Goal: Task Accomplishment & Management: Manage account settings

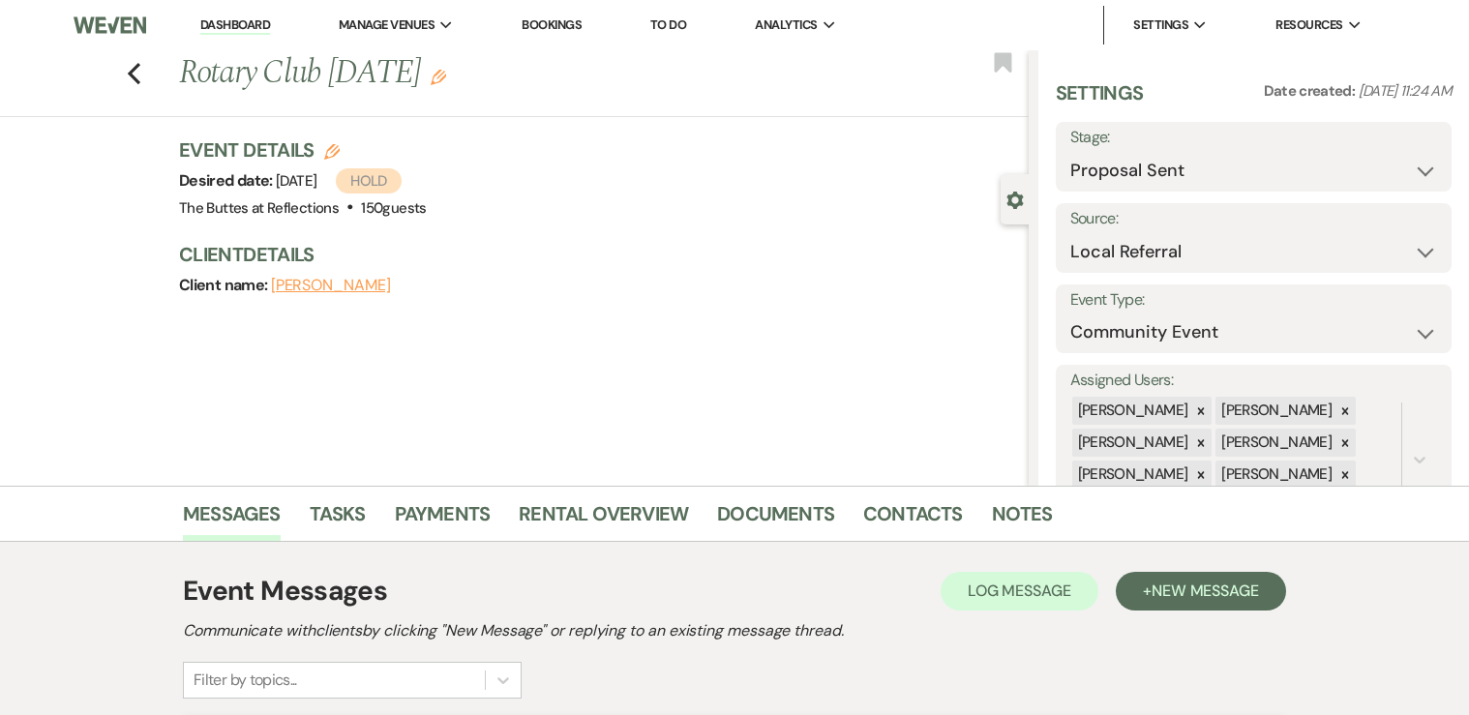
select select "6"
select select "20"
select select "7"
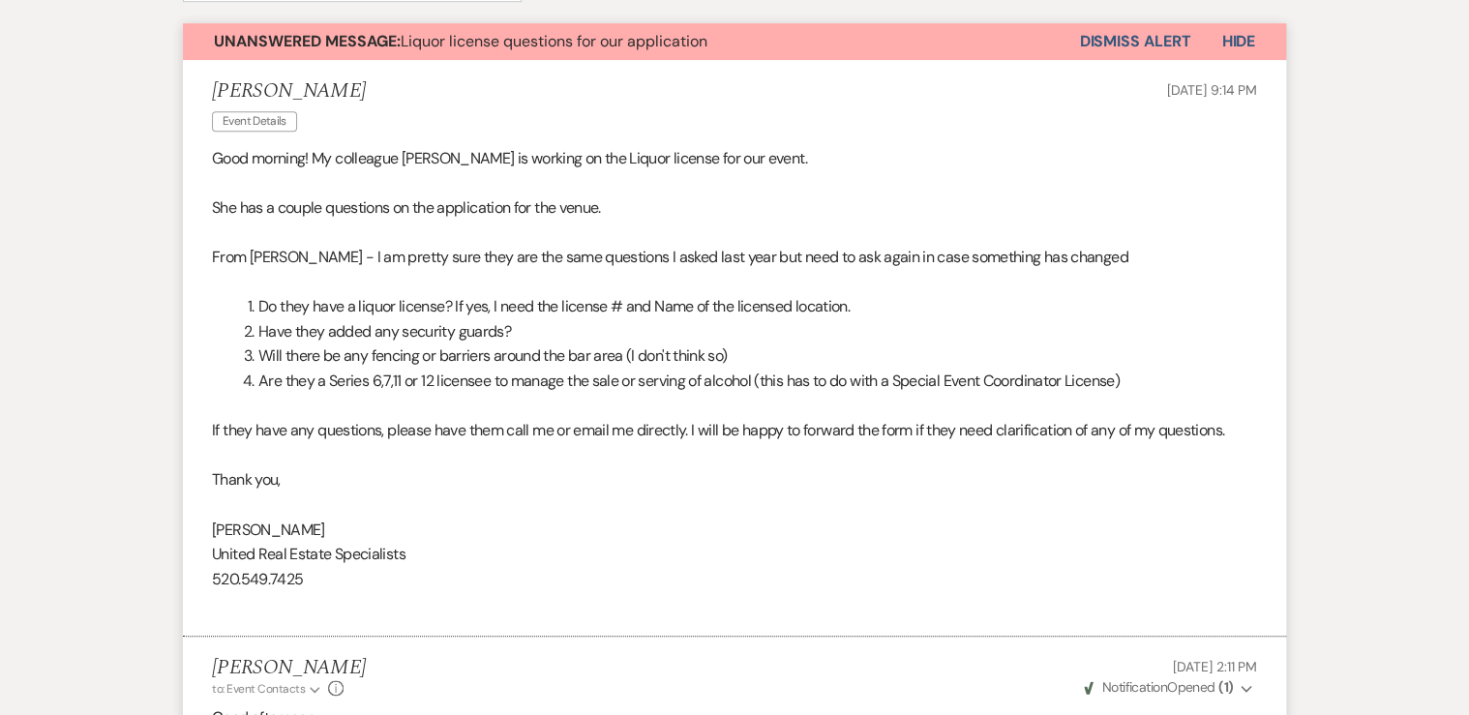
scroll to position [387, 0]
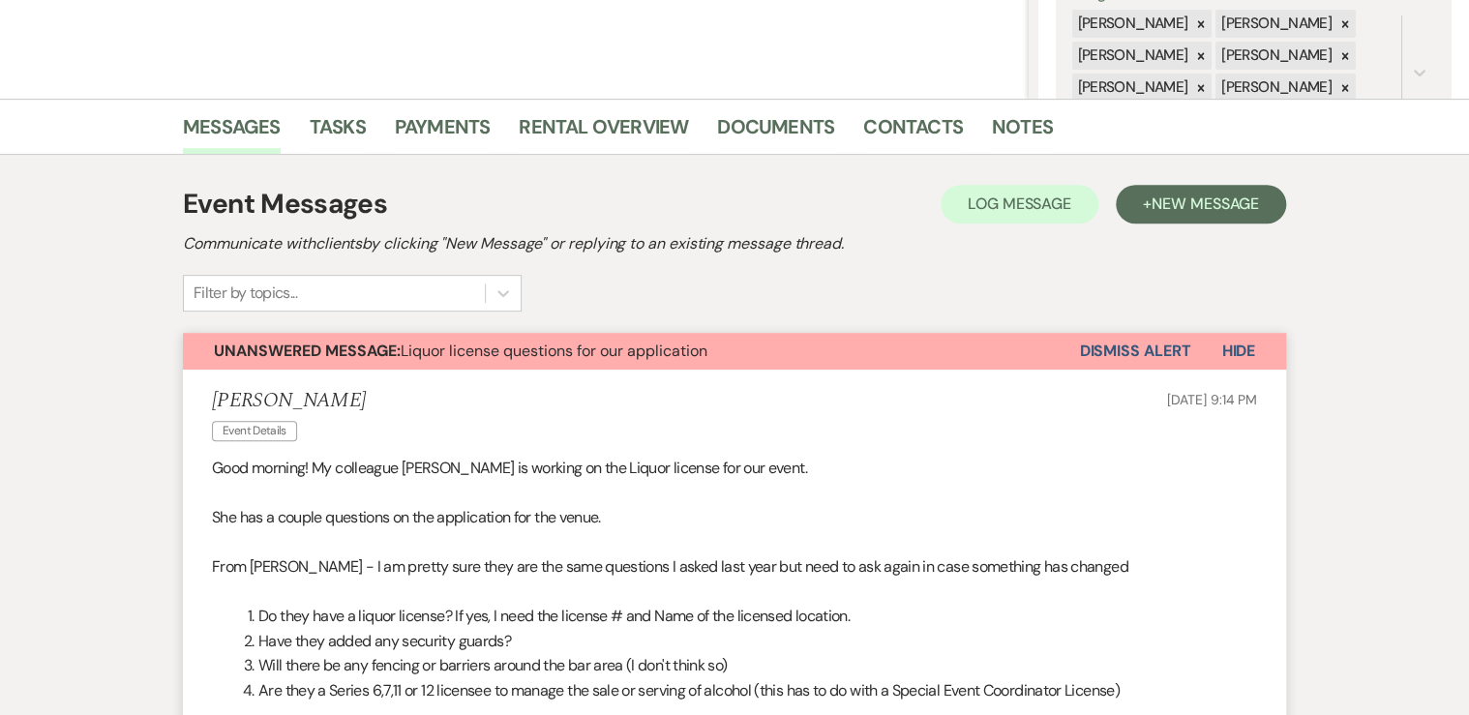
click at [1118, 355] on button "Dismiss Alert" at bounding box center [1134, 351] width 111 height 37
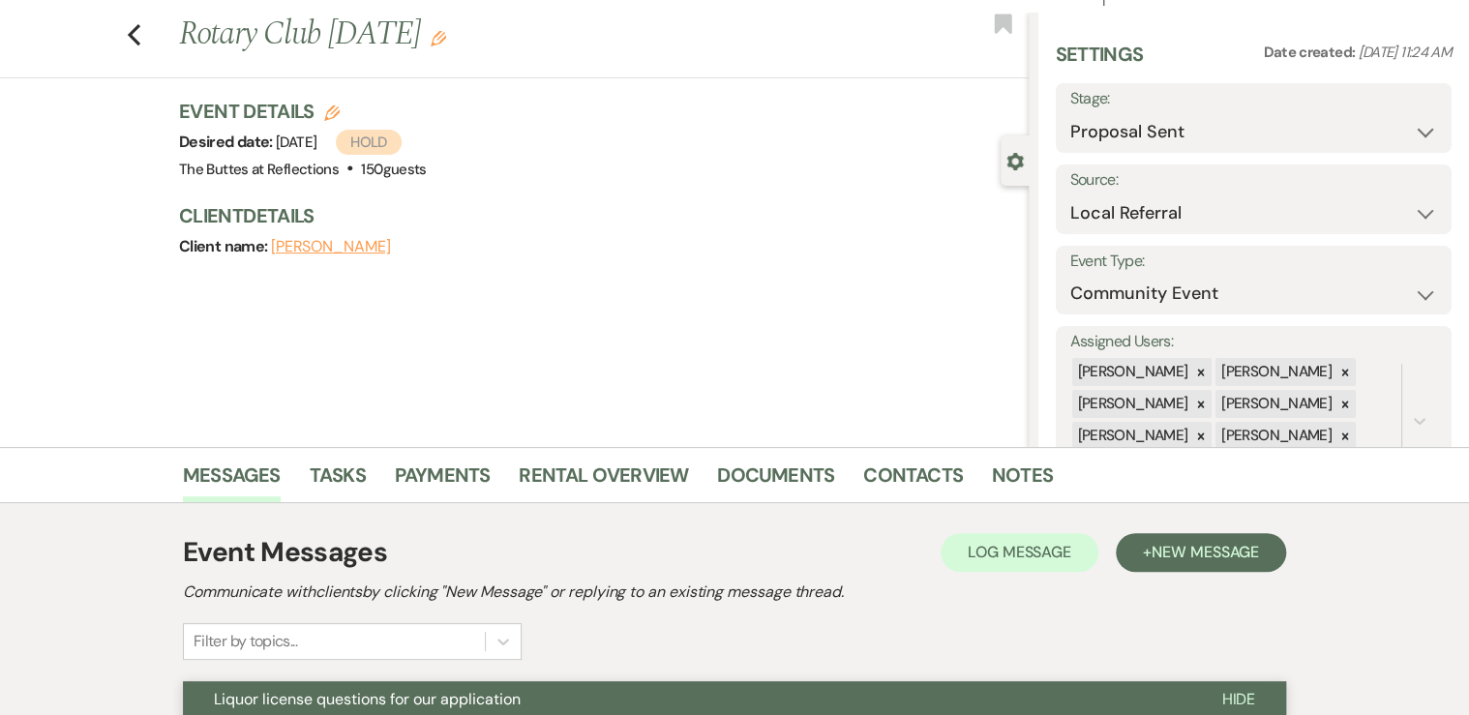
scroll to position [0, 0]
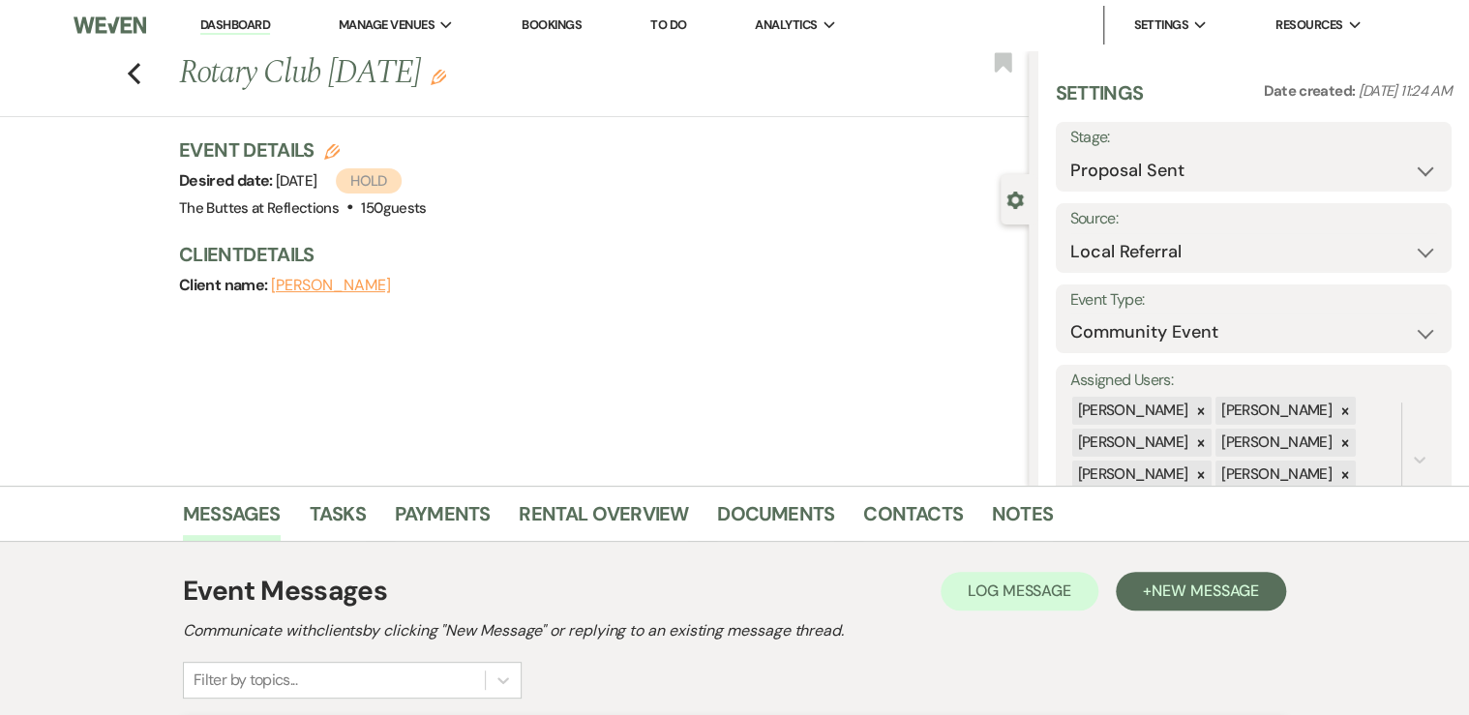
click at [227, 24] on link "Dashboard" at bounding box center [235, 25] width 70 height 18
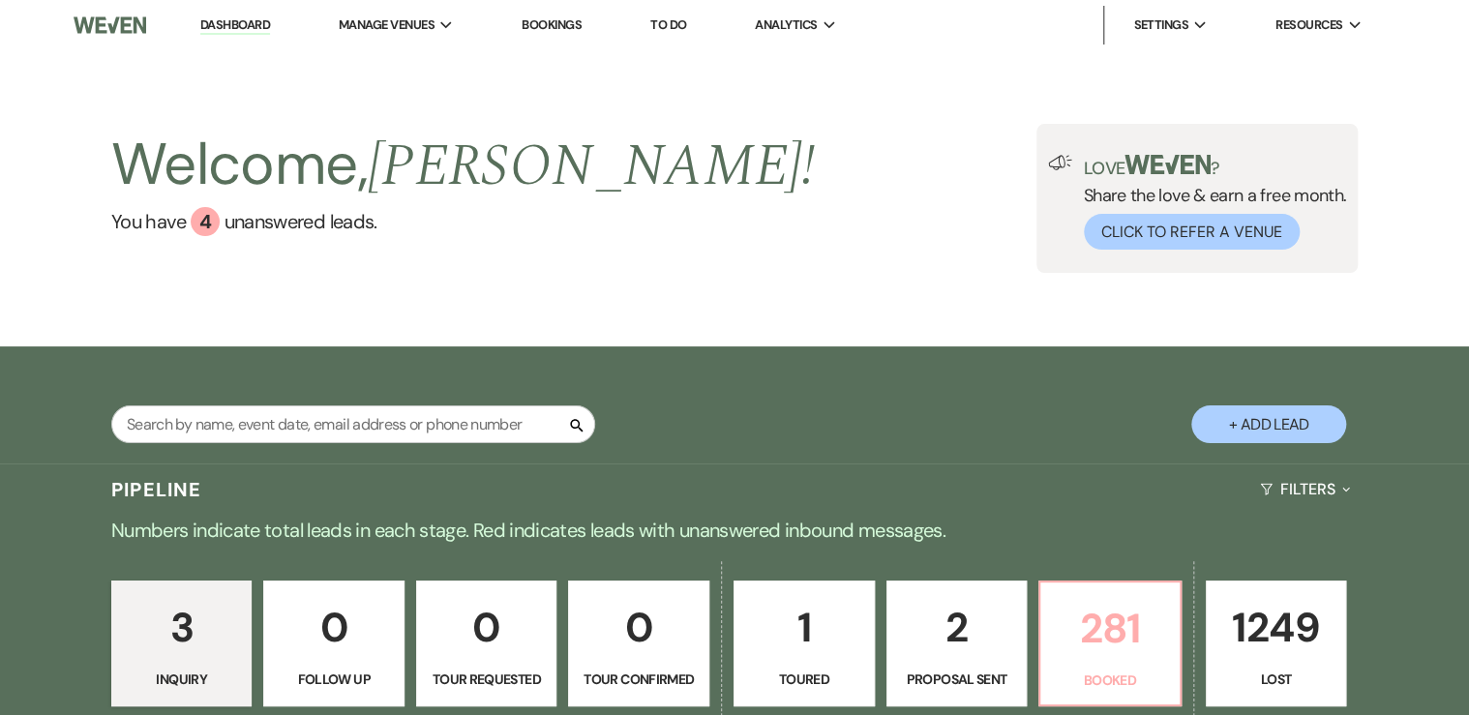
click at [1102, 648] on p "281" at bounding box center [1110, 628] width 116 height 65
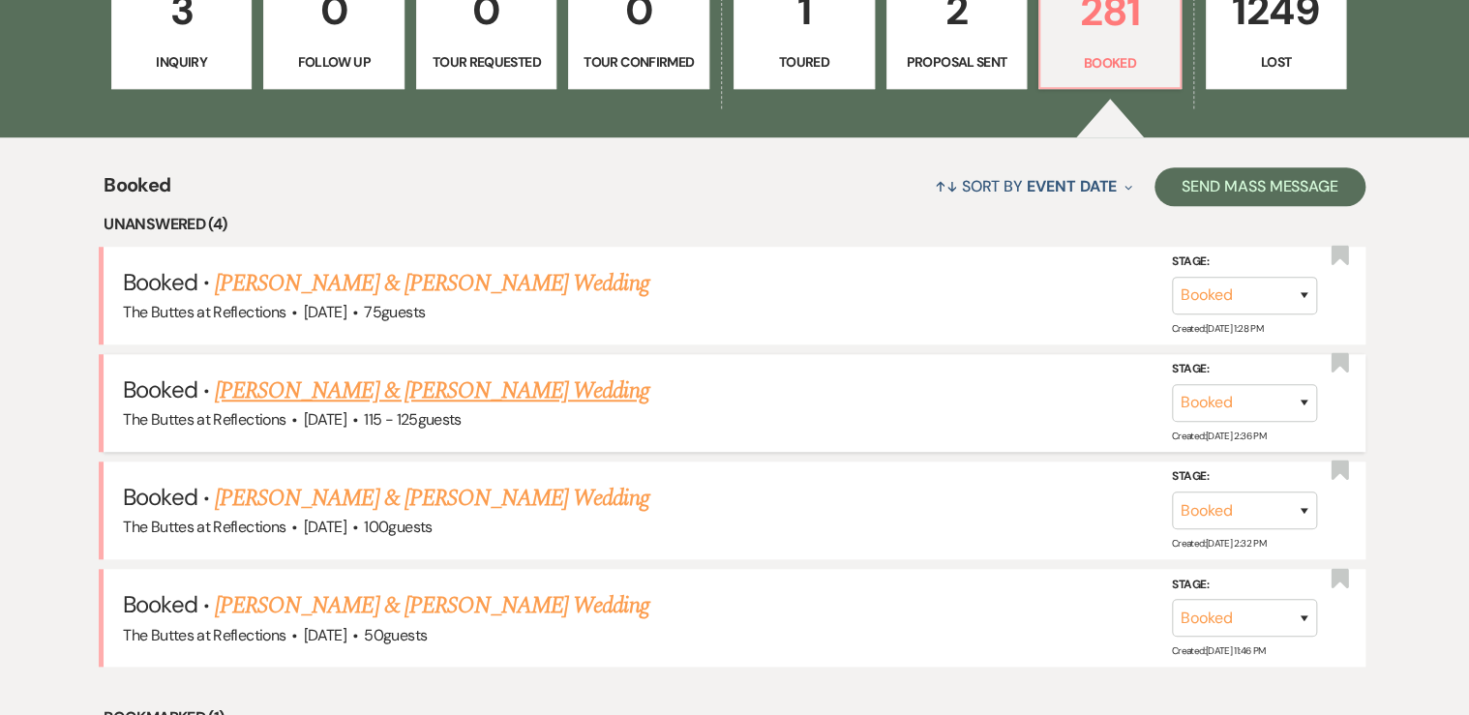
scroll to position [619, 0]
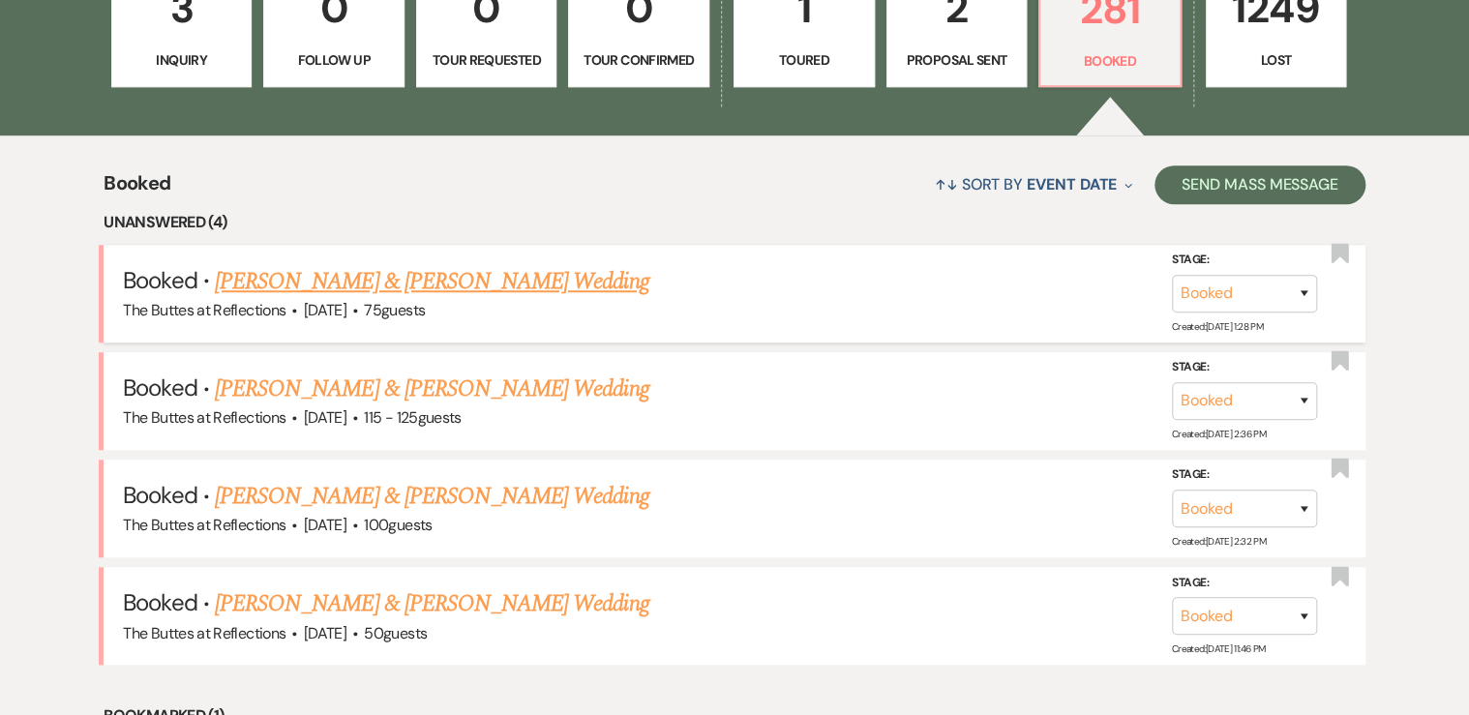
click at [437, 276] on link "[PERSON_NAME] & [PERSON_NAME] Wedding" at bounding box center [432, 281] width 434 height 35
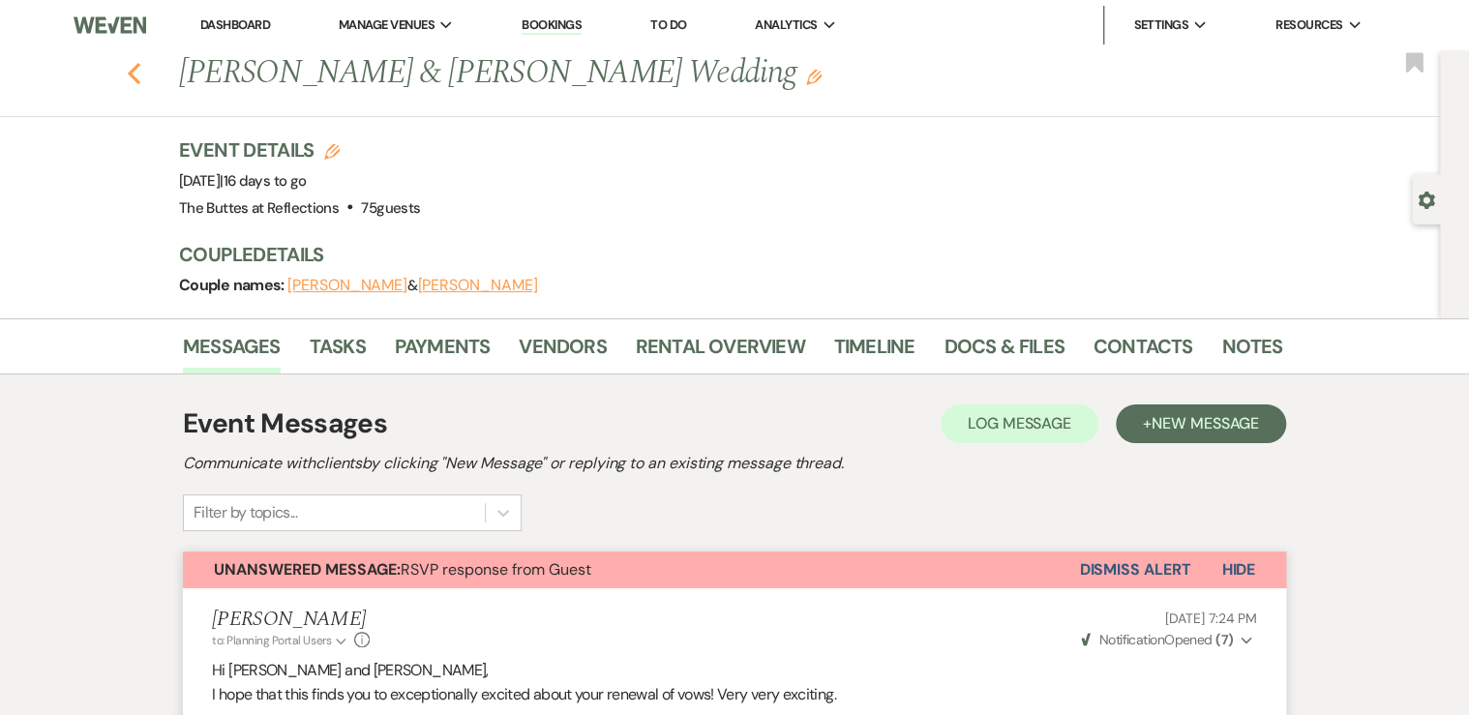
click at [136, 74] on use "button" at bounding box center [134, 73] width 13 height 21
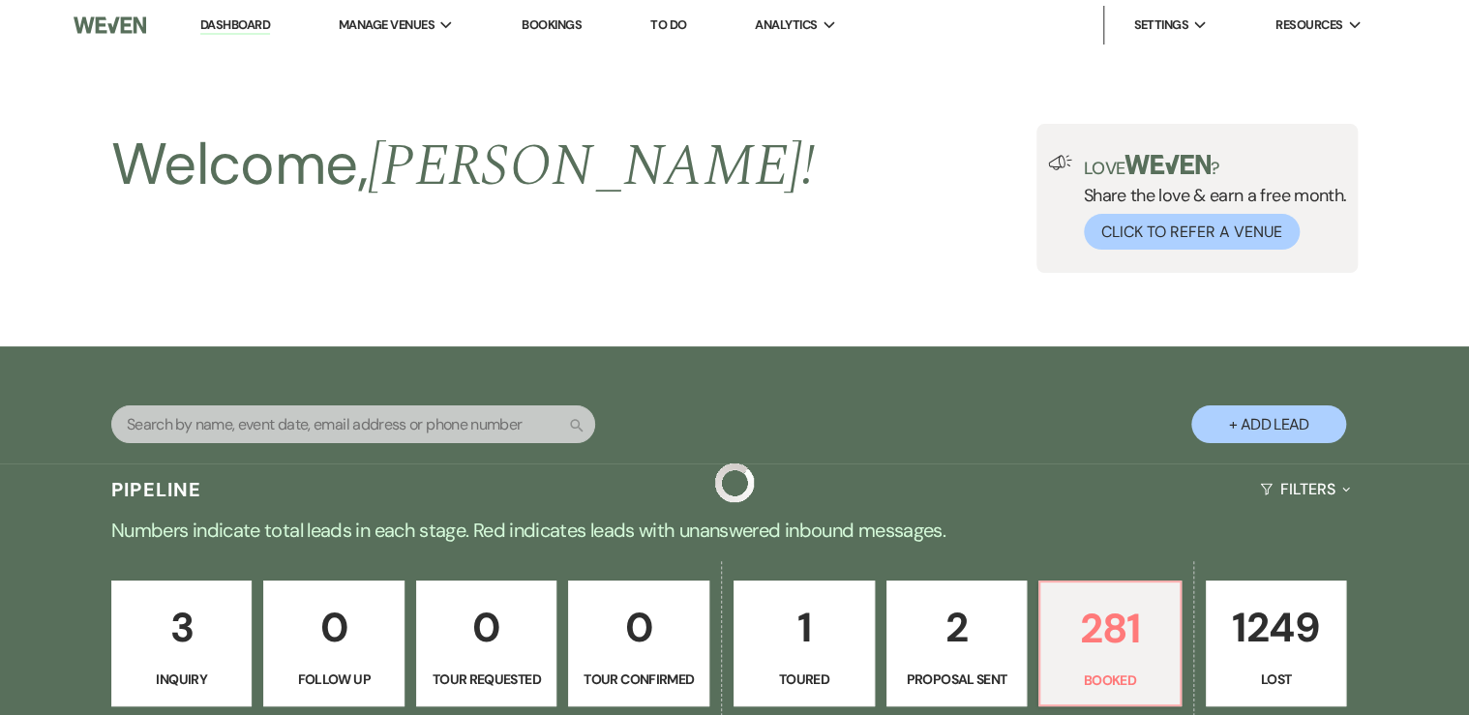
scroll to position [619, 0]
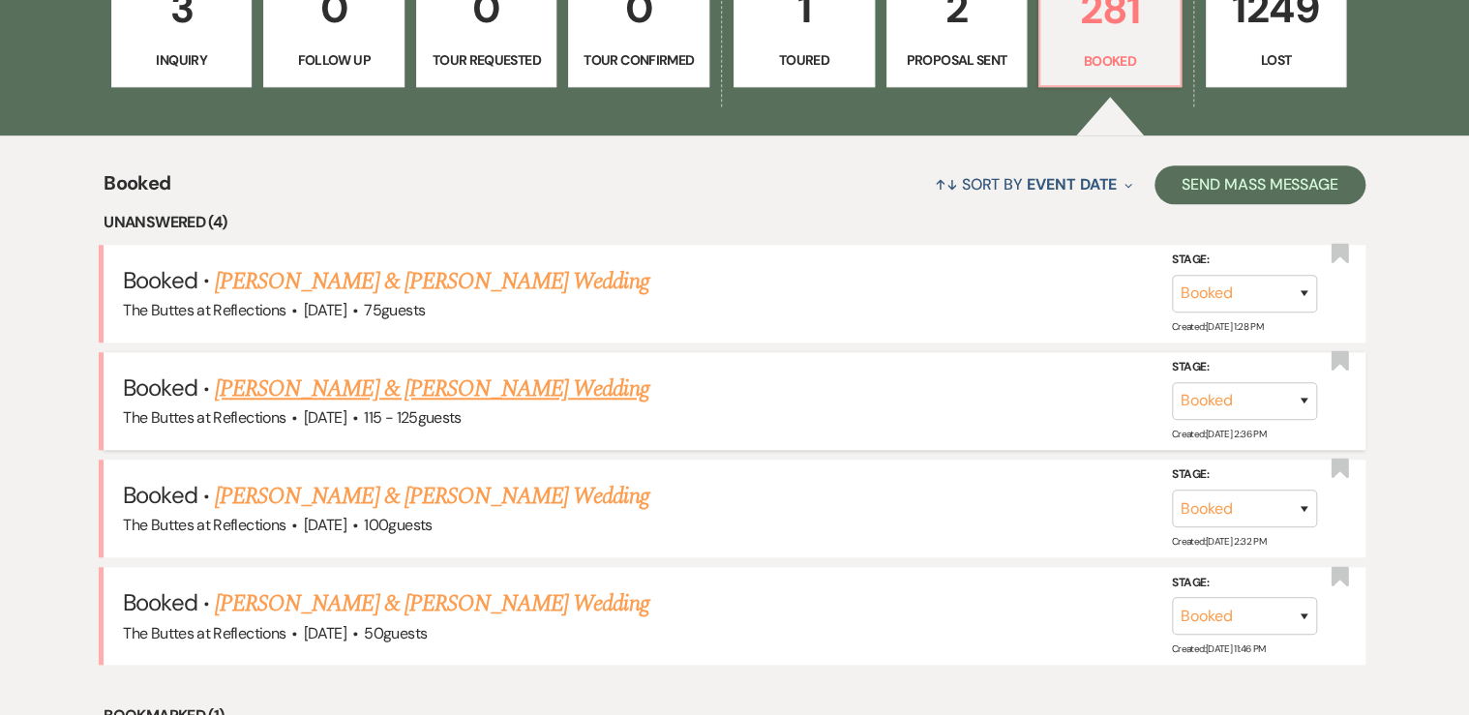
click at [398, 389] on link "[PERSON_NAME] & [PERSON_NAME] Wedding" at bounding box center [432, 389] width 434 height 35
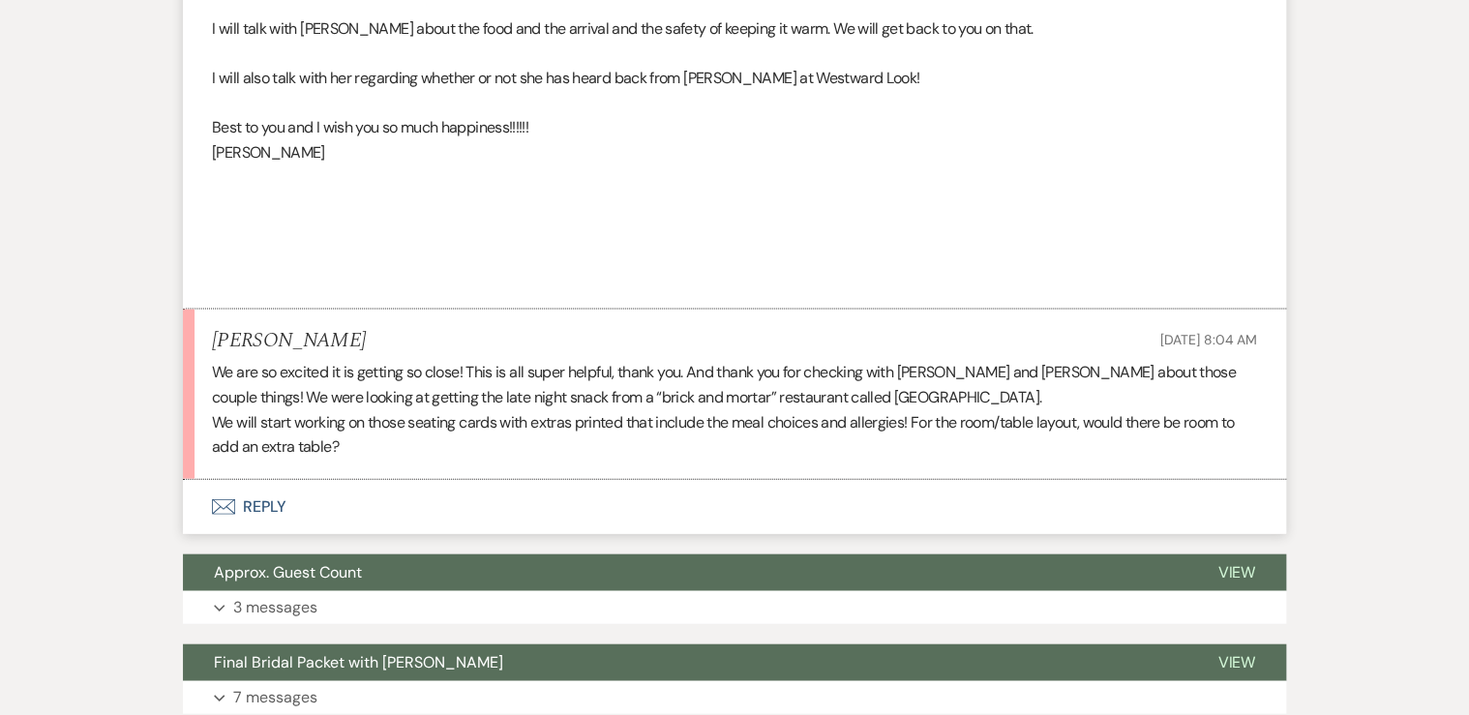
scroll to position [1704, 0]
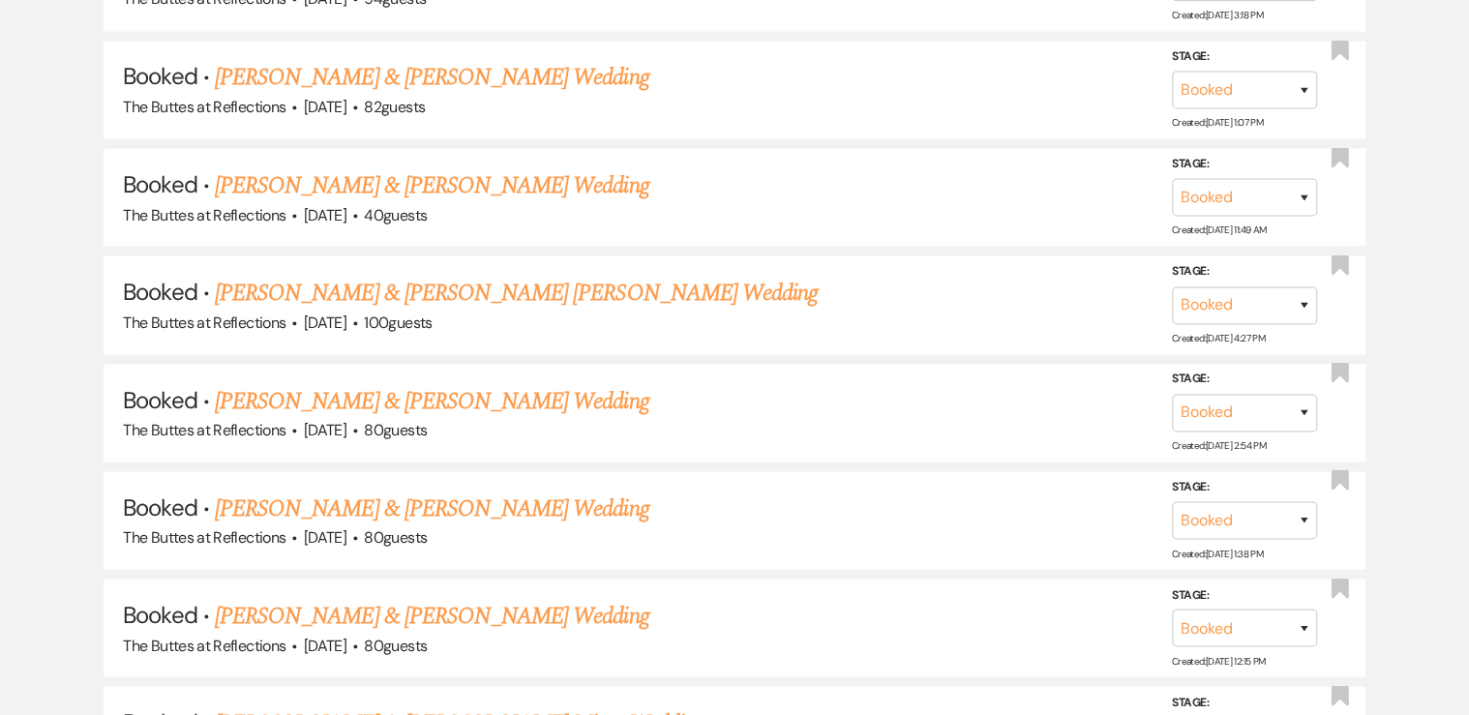
scroll to position [619, 0]
